Goal: Navigation & Orientation: Go to known website

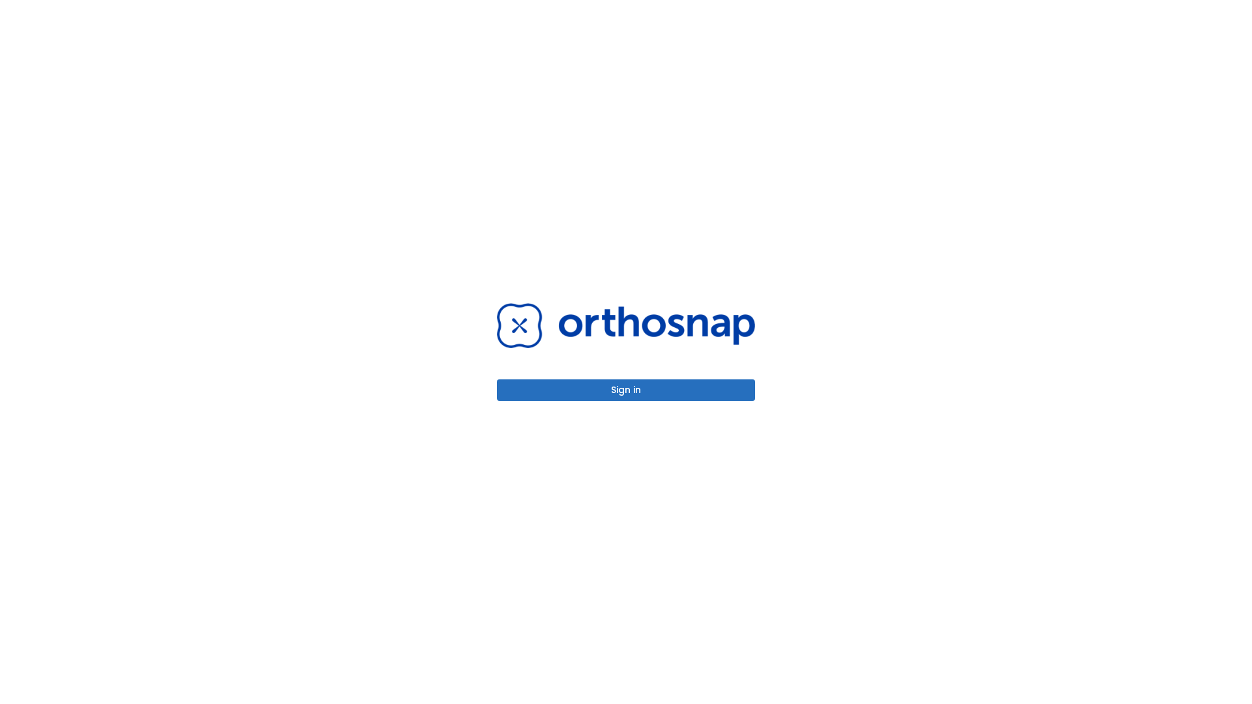
click at [626, 390] on button "Sign in" at bounding box center [626, 390] width 258 height 22
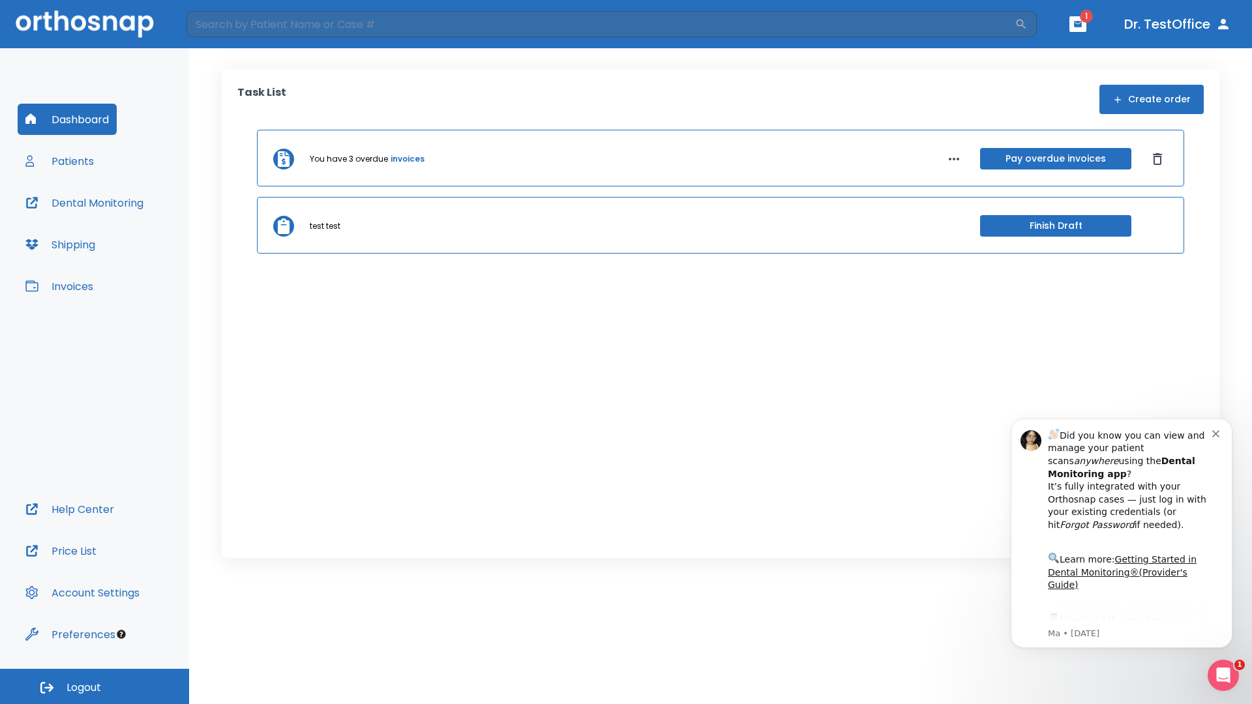
click at [95, 687] on span "Logout" at bounding box center [84, 688] width 35 height 14
